Goal: Information Seeking & Learning: Stay updated

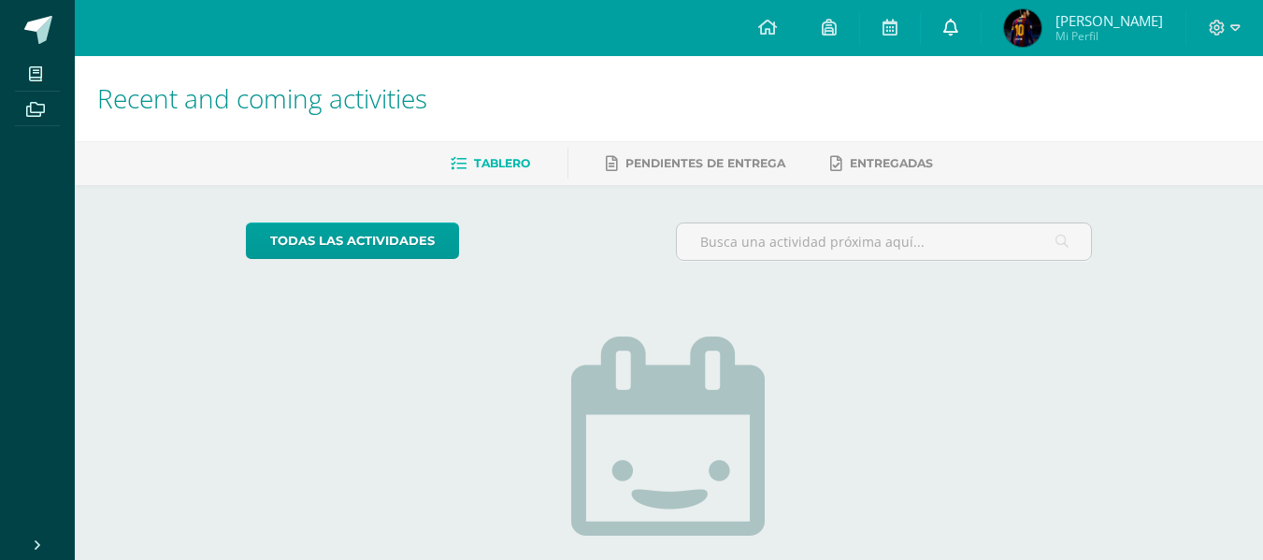
click at [943, 36] on link at bounding box center [951, 28] width 60 height 56
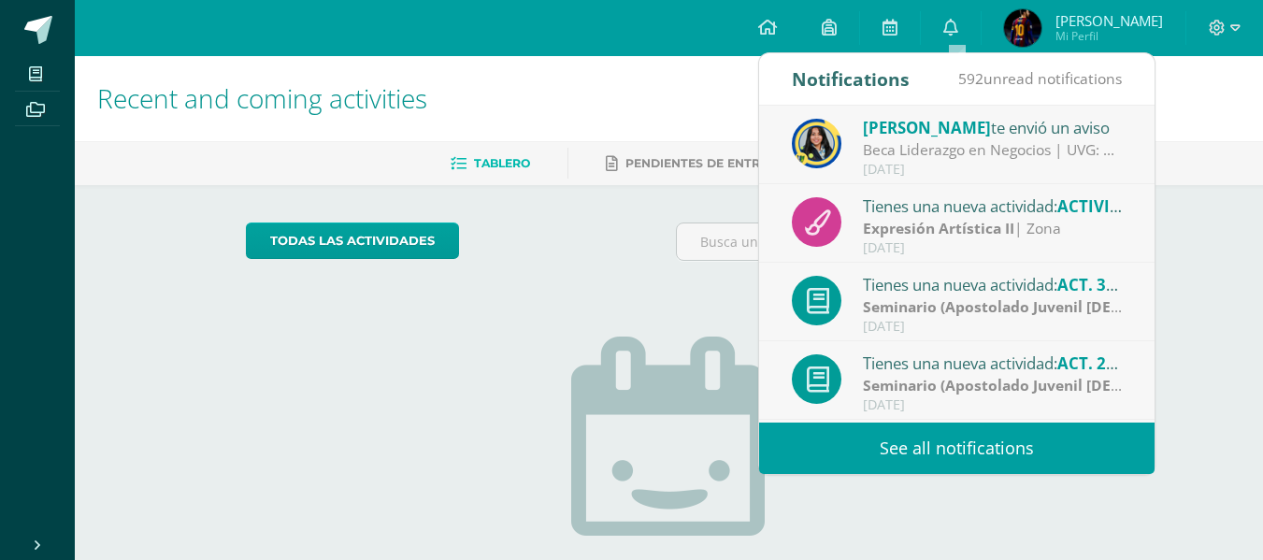
click at [880, 433] on link "See all notifications" at bounding box center [957, 448] width 396 height 51
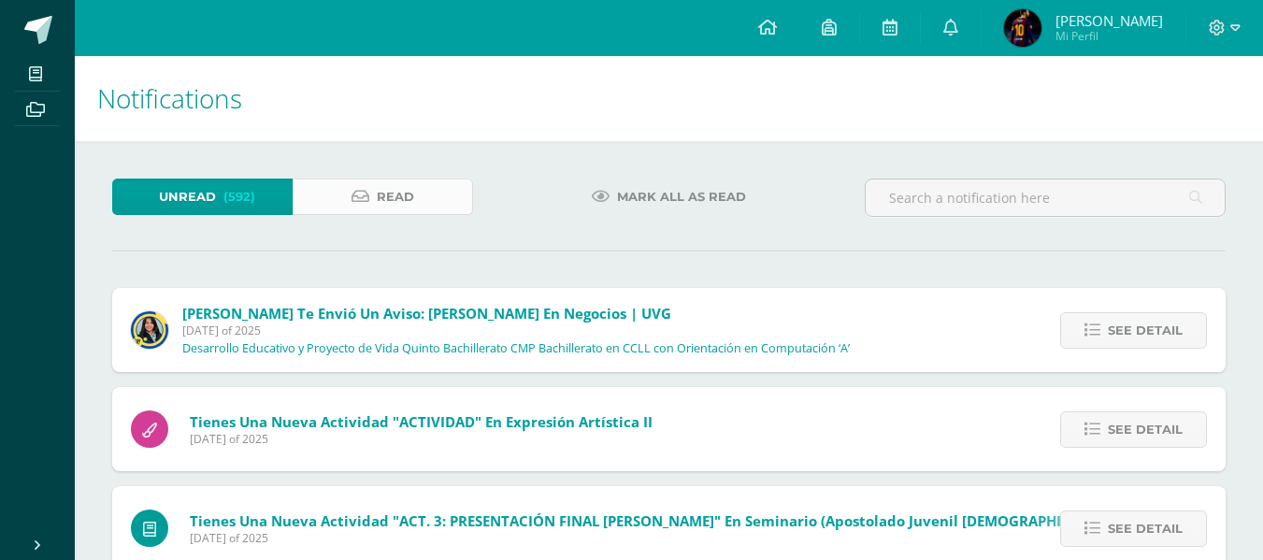
click at [397, 192] on span "Read" at bounding box center [395, 197] width 37 height 35
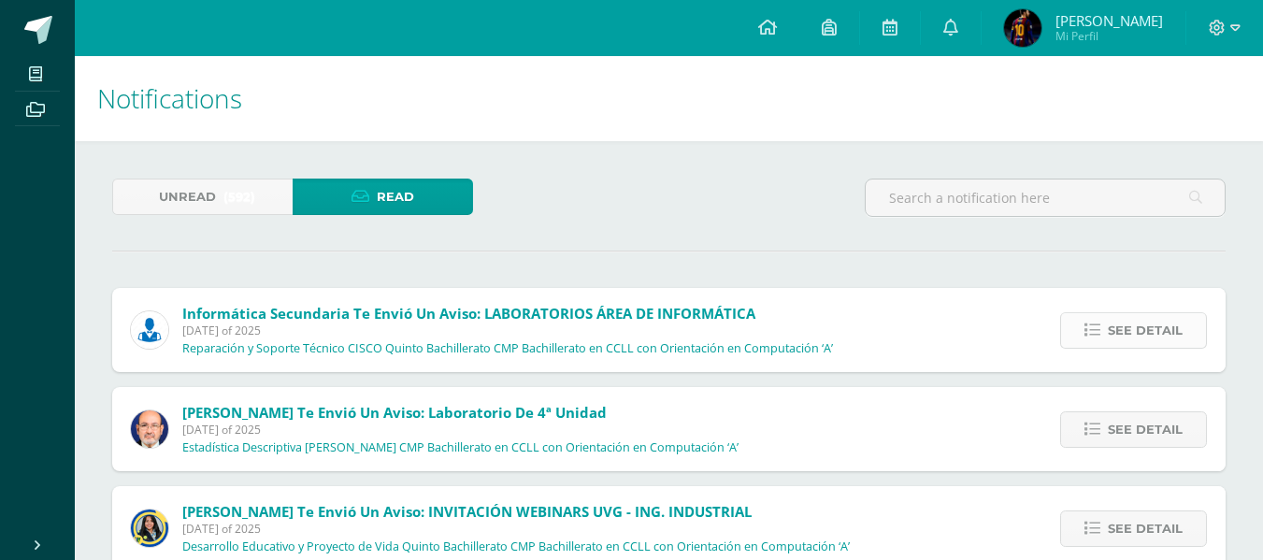
click at [1084, 312] on link "See detail" at bounding box center [1133, 330] width 147 height 36
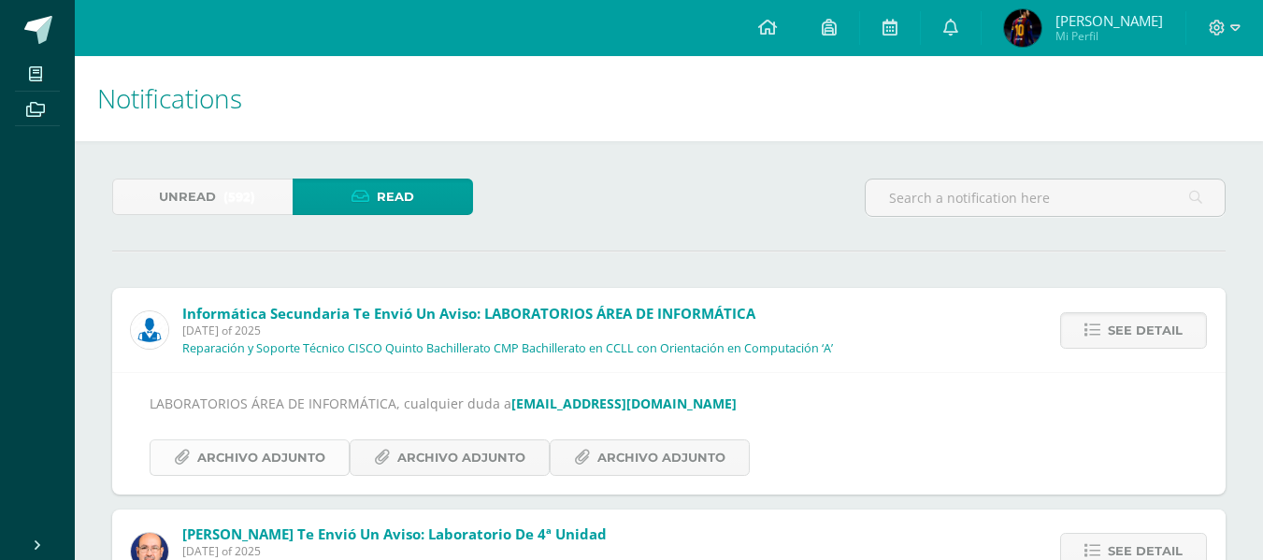
click at [304, 455] on span "Archivo Adjunto" at bounding box center [261, 457] width 128 height 35
